Goal: Find specific page/section: Find specific page/section

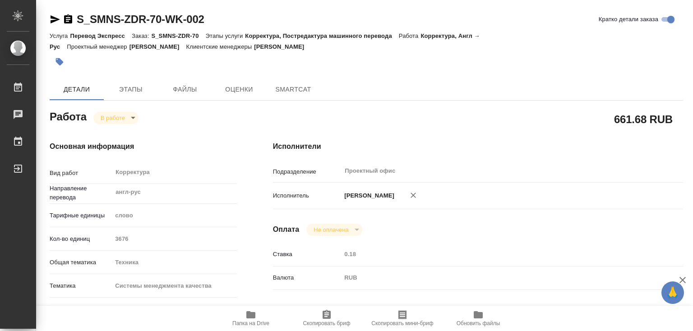
type textarea "x"
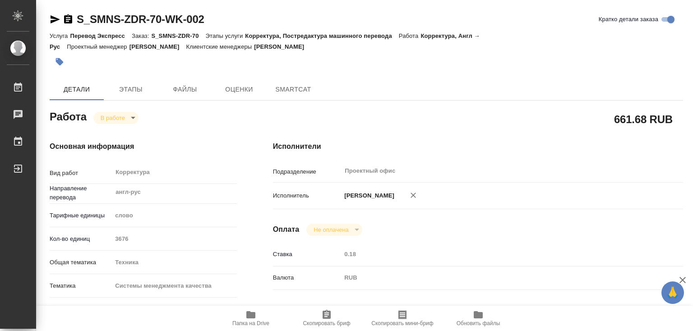
type textarea "x"
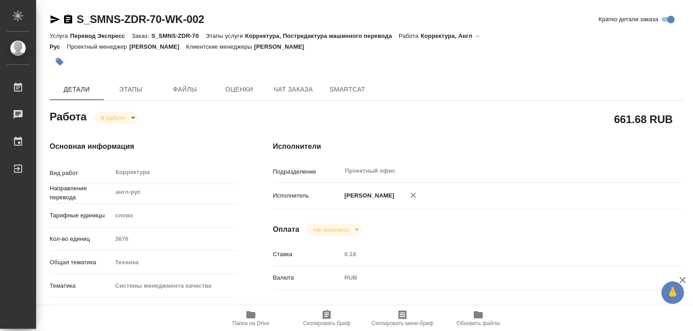
type textarea "x"
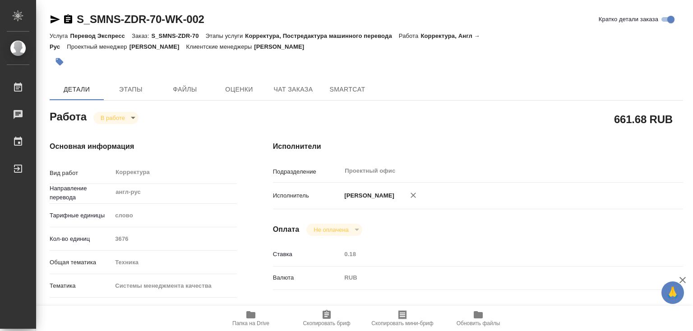
type textarea "x"
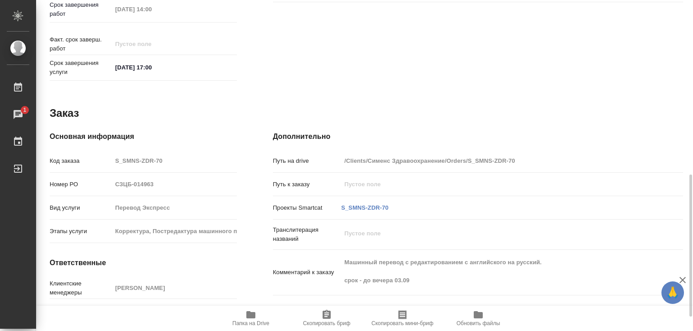
scroll to position [439, 0]
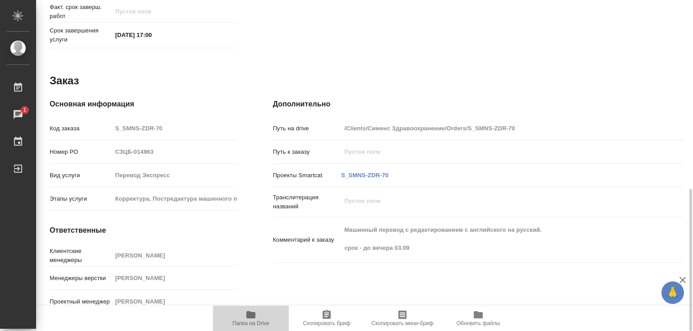
click at [253, 312] on icon "button" at bounding box center [250, 315] width 11 height 11
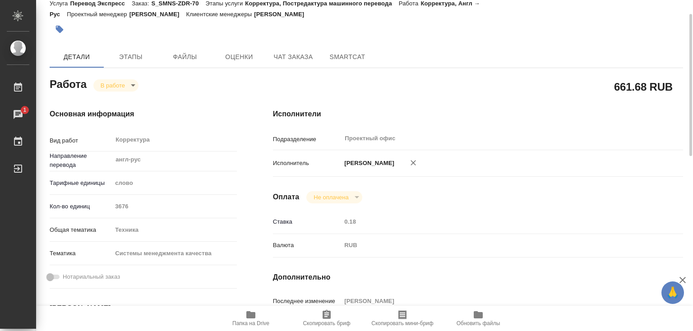
click at [131, 83] on body "🙏 .cls-1 fill:#fff; AWATERA [PERSON_NAME]lebedeva Работы 1 Чаты График Выйти S_…" at bounding box center [346, 165] width 693 height 331
